Goal: Use online tool/utility: Utilize a website feature to perform a specific function

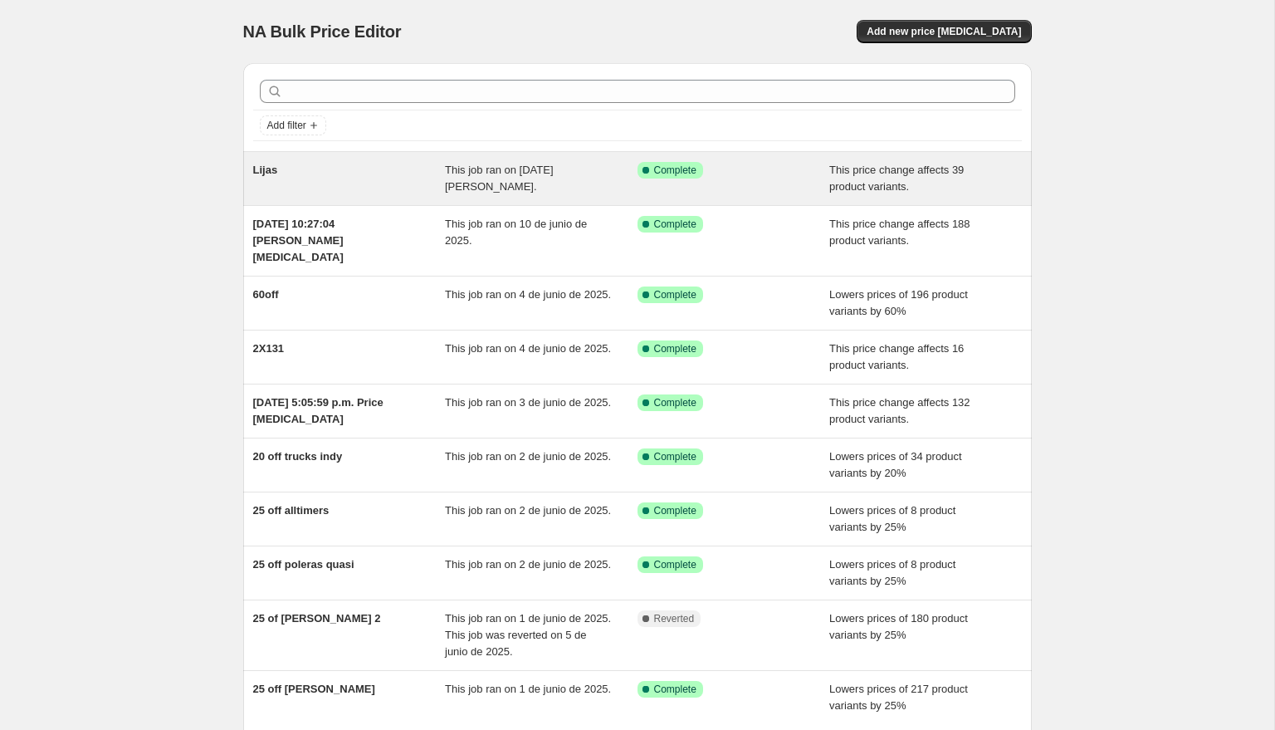
click at [301, 169] on div "Lijas" at bounding box center [349, 178] width 193 height 33
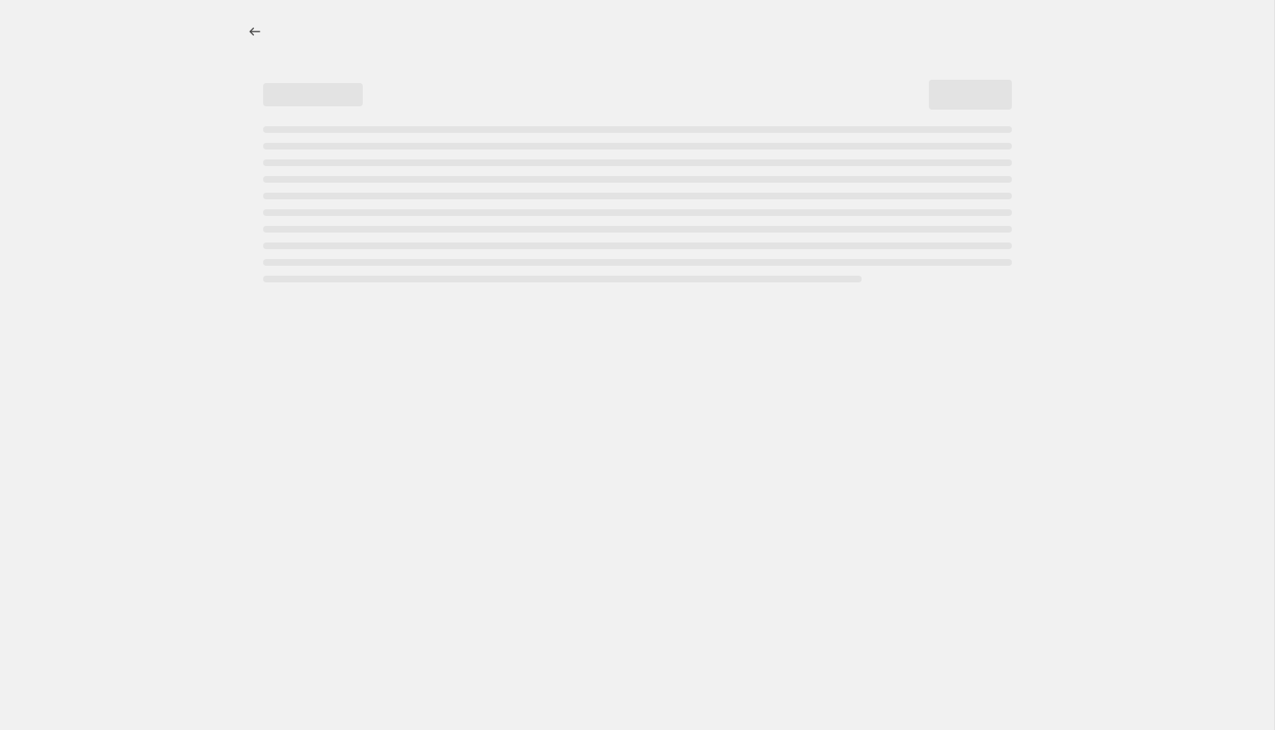
select select "ecap"
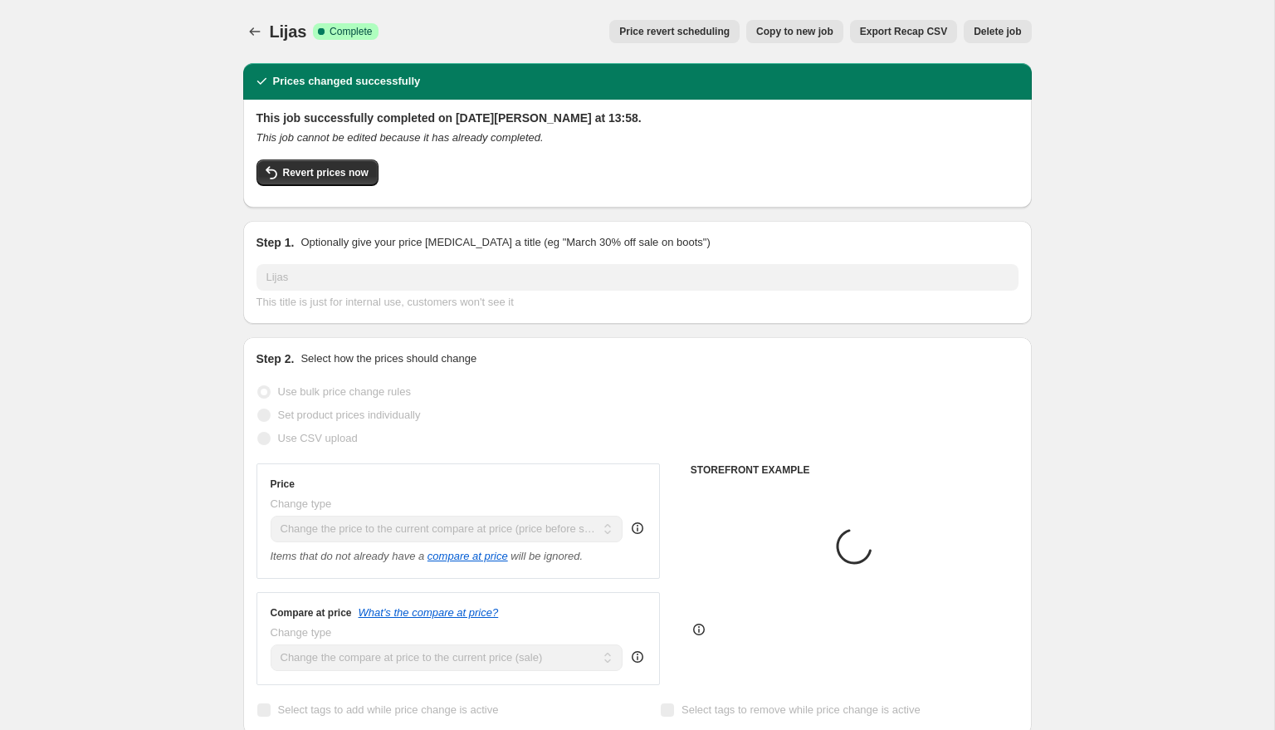
select select "collection"
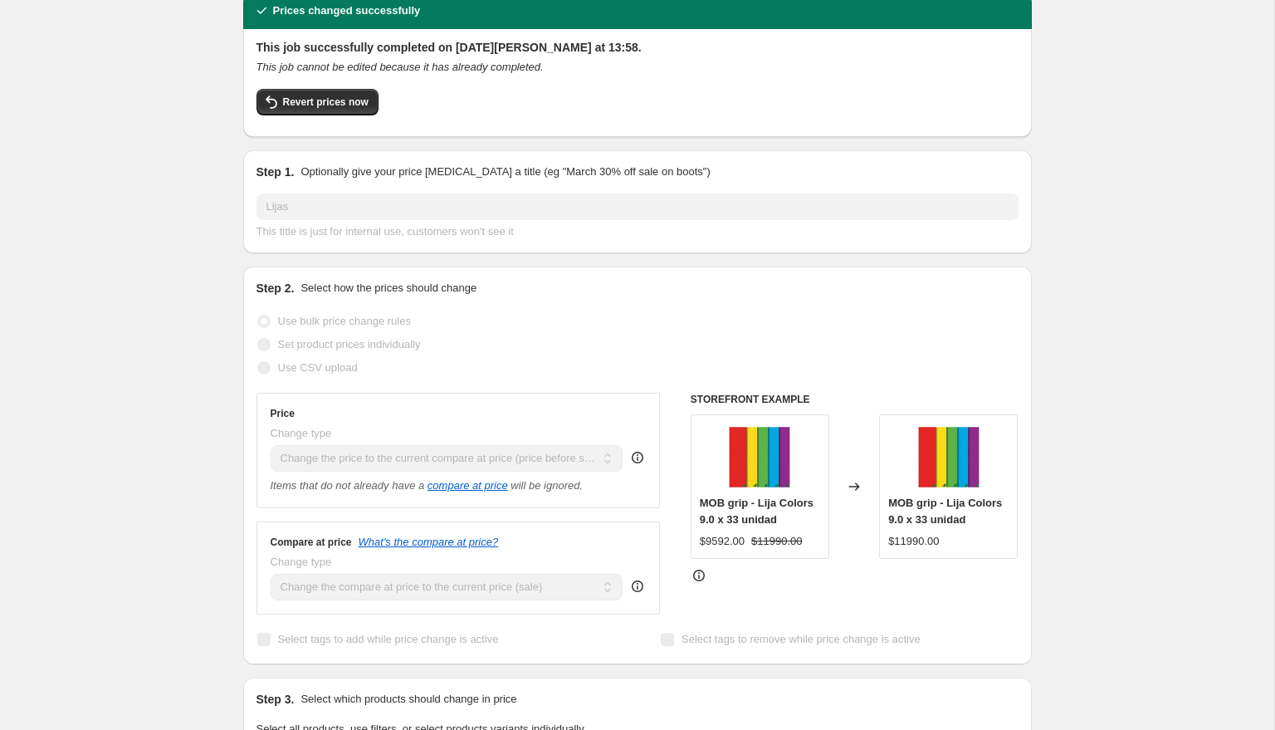
scroll to position [74, 0]
